Goal: Task Accomplishment & Management: Complete application form

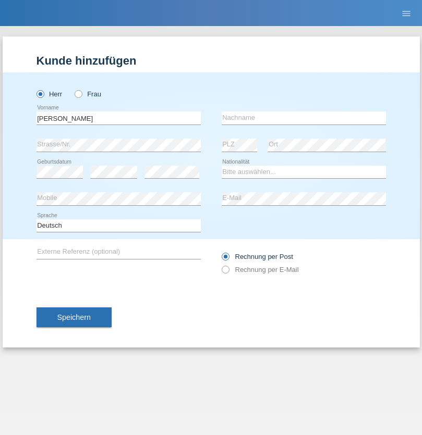
type input "[PERSON_NAME]"
click at [304, 118] on input "text" at bounding box center [304, 118] width 164 height 13
type input "Senn"
select select "CH"
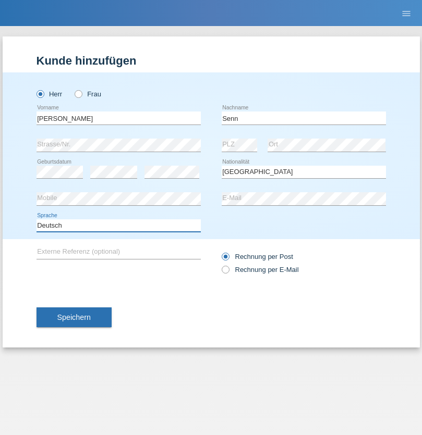
select select "en"
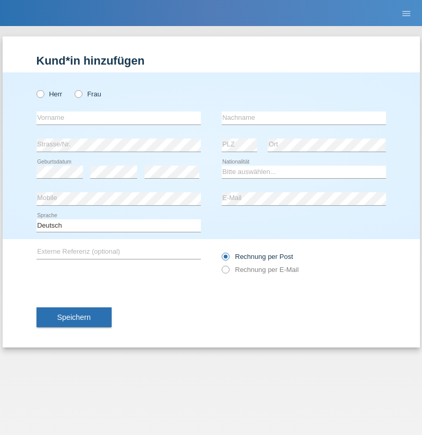
radio input "true"
click at [118, 118] on input "text" at bounding box center [119, 118] width 164 height 13
type input "Francesco"
click at [304, 118] on input "text" at bounding box center [304, 118] width 164 height 13
type input "Fortugno"
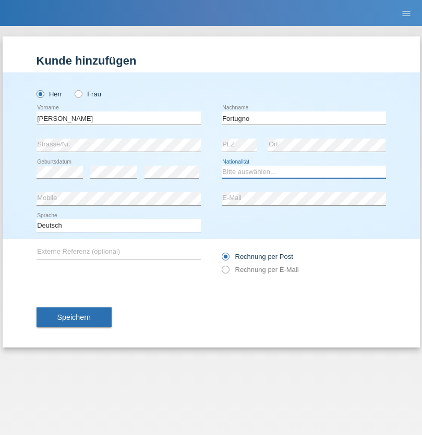
select select "IT"
select select "C"
select select "09"
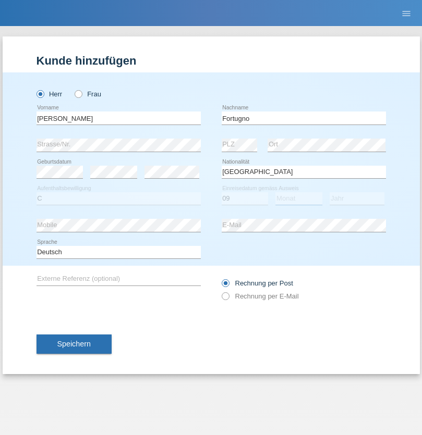
select select "08"
select select "2006"
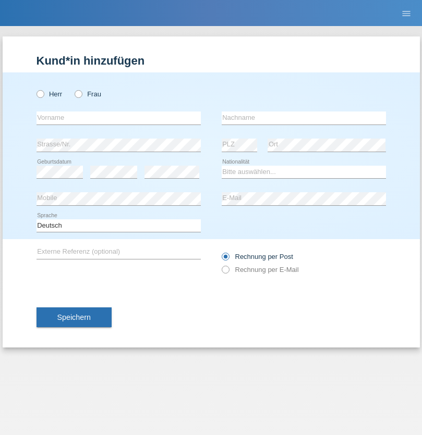
radio input "true"
click at [118, 118] on input "text" at bounding box center [119, 118] width 164 height 13
type input "Farkash"
click at [304, 118] on input "text" at bounding box center [304, 118] width 164 height 13
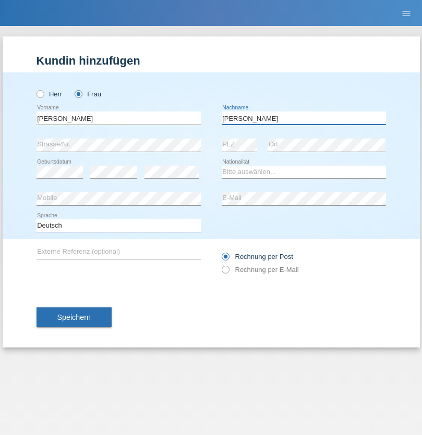
type input "Yolana"
select select "UA"
select select "C"
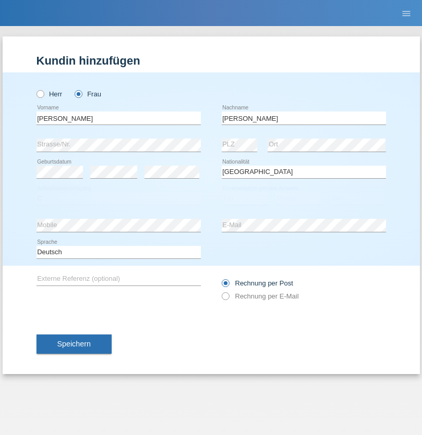
select select "23"
select select "10"
select select "2021"
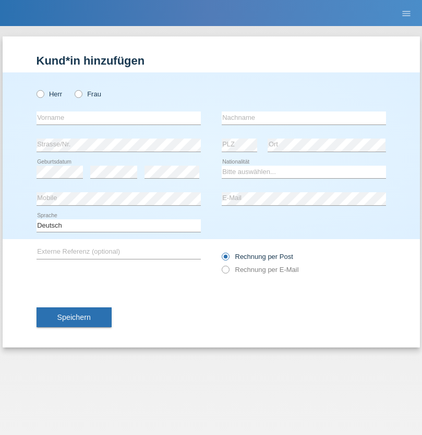
radio input "true"
click at [118, 118] on input "text" at bounding box center [119, 118] width 164 height 13
type input "Terezie"
click at [304, 118] on input "text" at bounding box center [304, 118] width 164 height 13
type input "Zachariášová"
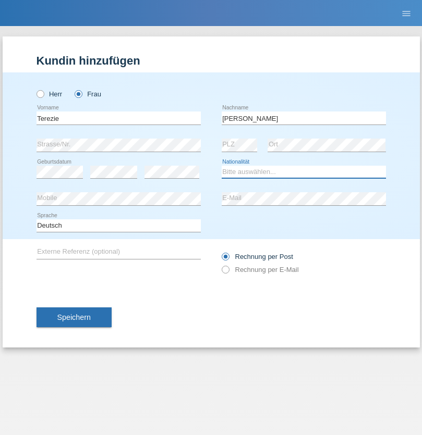
select select "CH"
radio input "true"
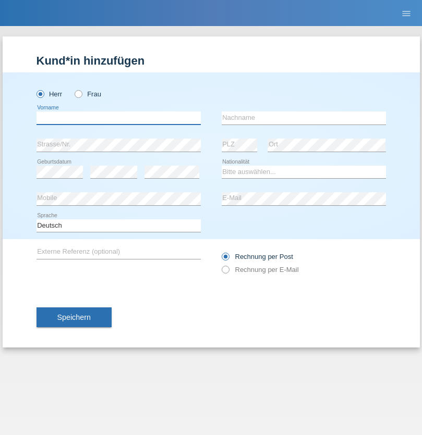
click at [118, 118] on input "text" at bounding box center [119, 118] width 164 height 13
type input "firat"
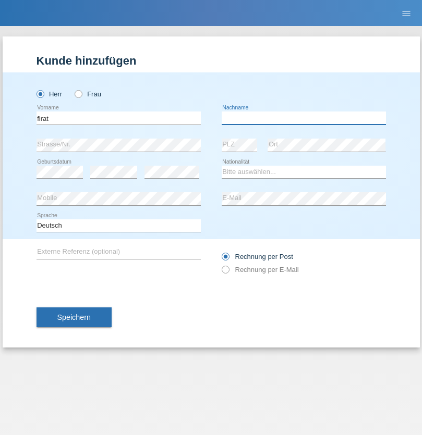
click at [304, 118] on input "text" at bounding box center [304, 118] width 164 height 13
type input "kara"
select select "CH"
radio input "true"
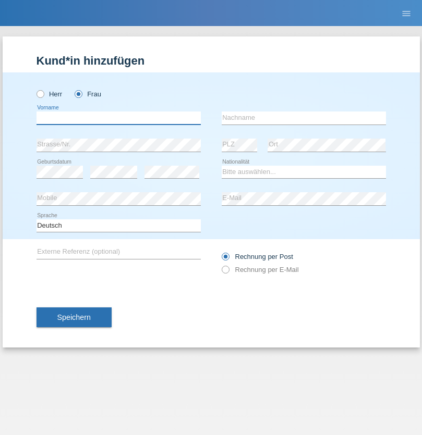
click at [118, 118] on input "text" at bounding box center [119, 118] width 164 height 13
type input "Nuria"
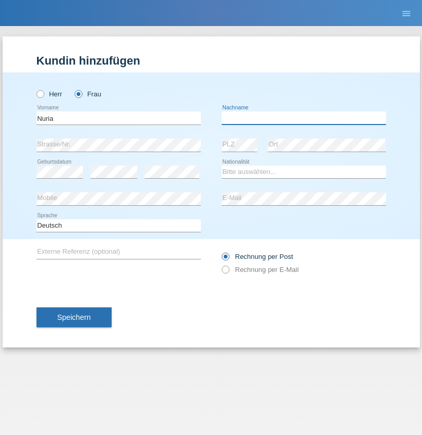
click at [304, 118] on input "text" at bounding box center [304, 118] width 164 height 13
type input "D'Antino"
select select "CH"
